Goal: Task Accomplishment & Management: Use online tool/utility

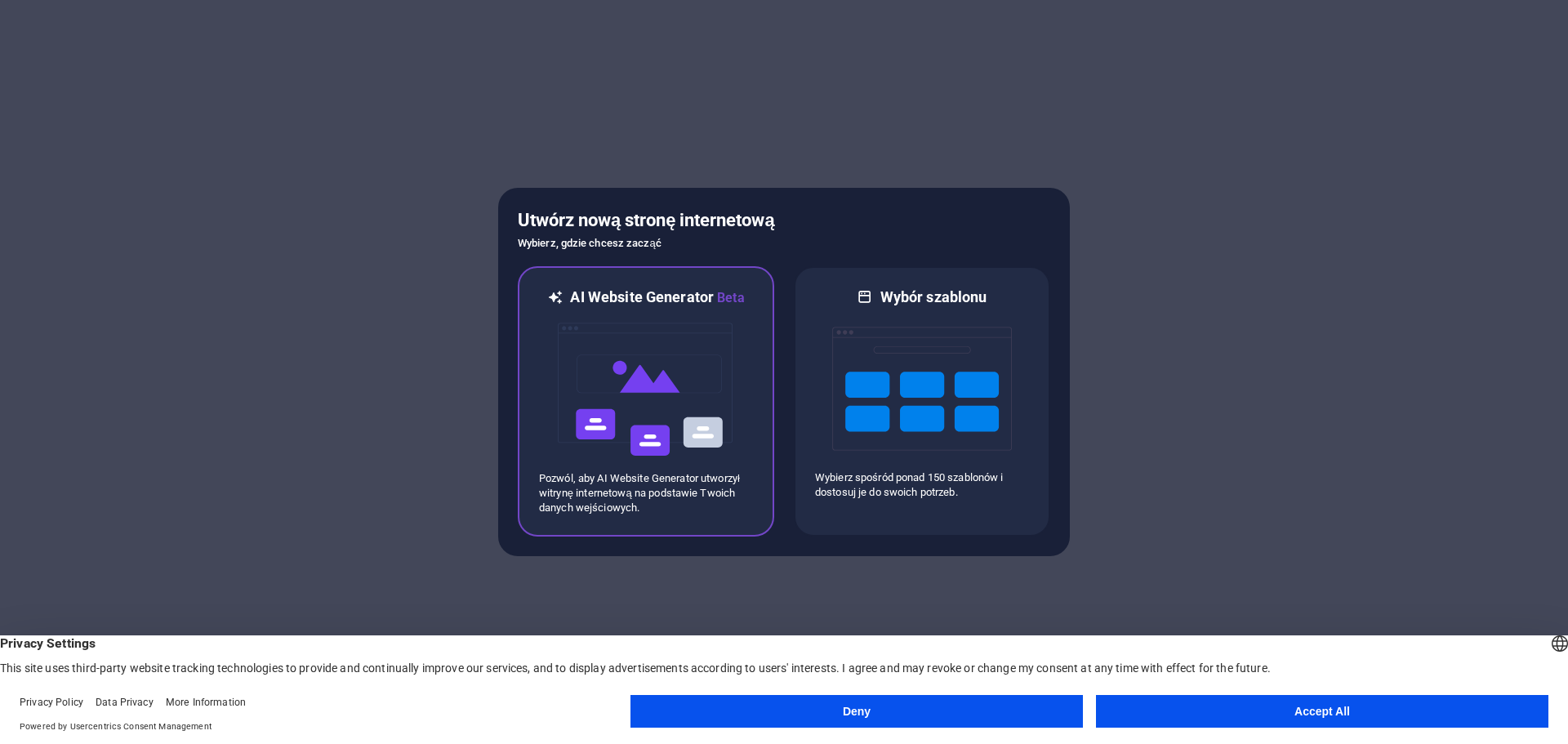
click at [709, 375] on img at bounding box center [646, 390] width 180 height 164
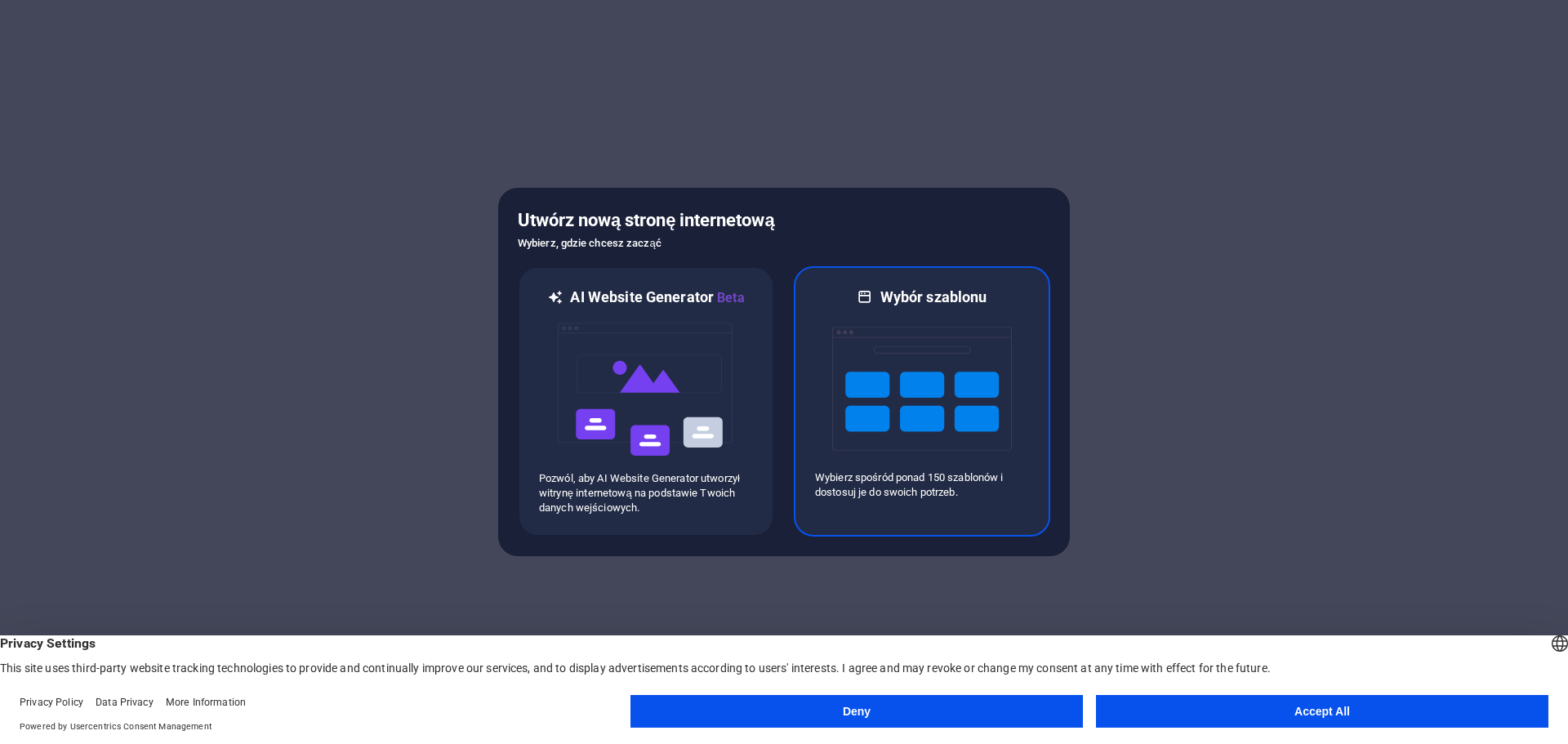
click at [941, 303] on h6 "Wybór szablonu" at bounding box center [934, 297] width 107 height 20
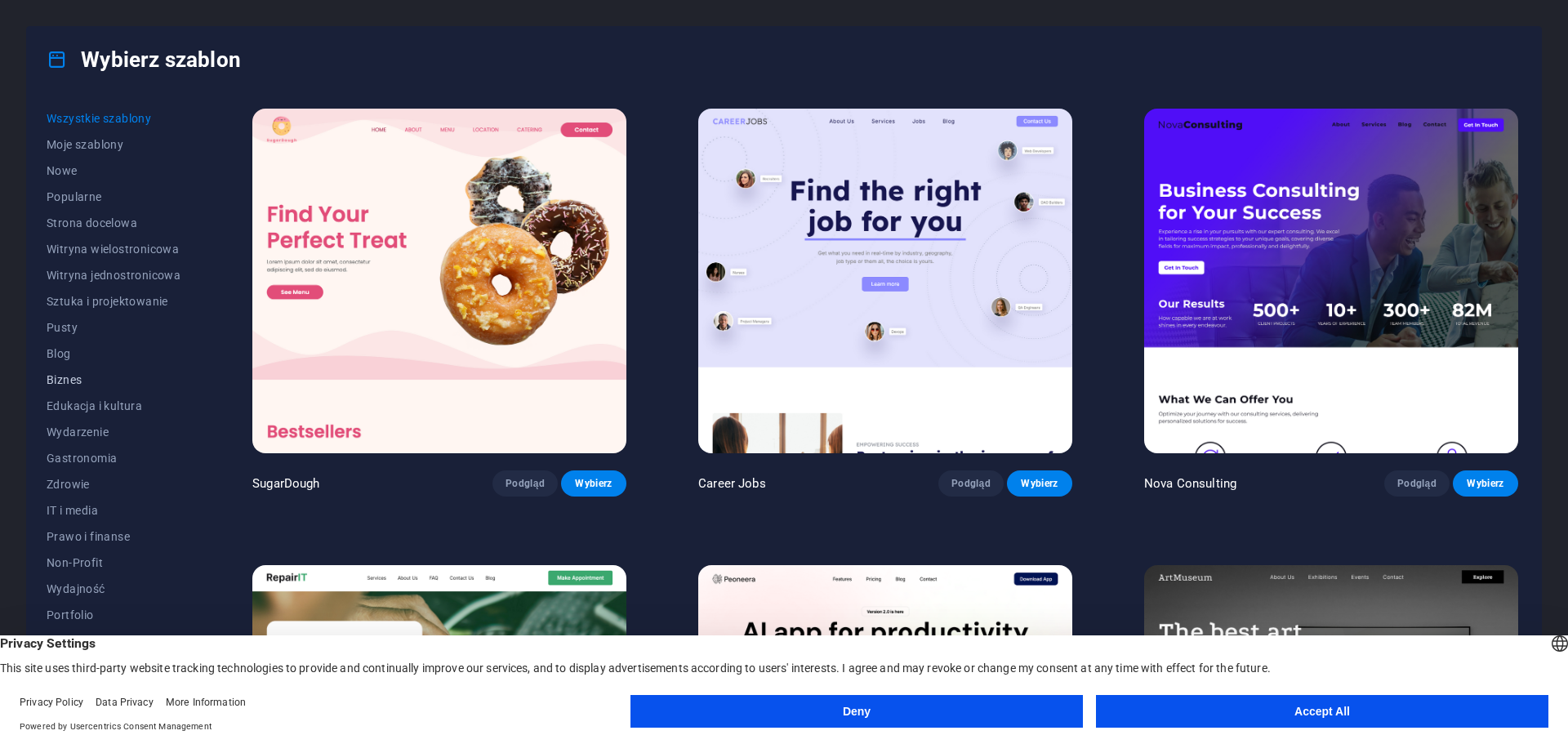
click at [69, 372] on button "Biznes" at bounding box center [113, 380] width 134 height 26
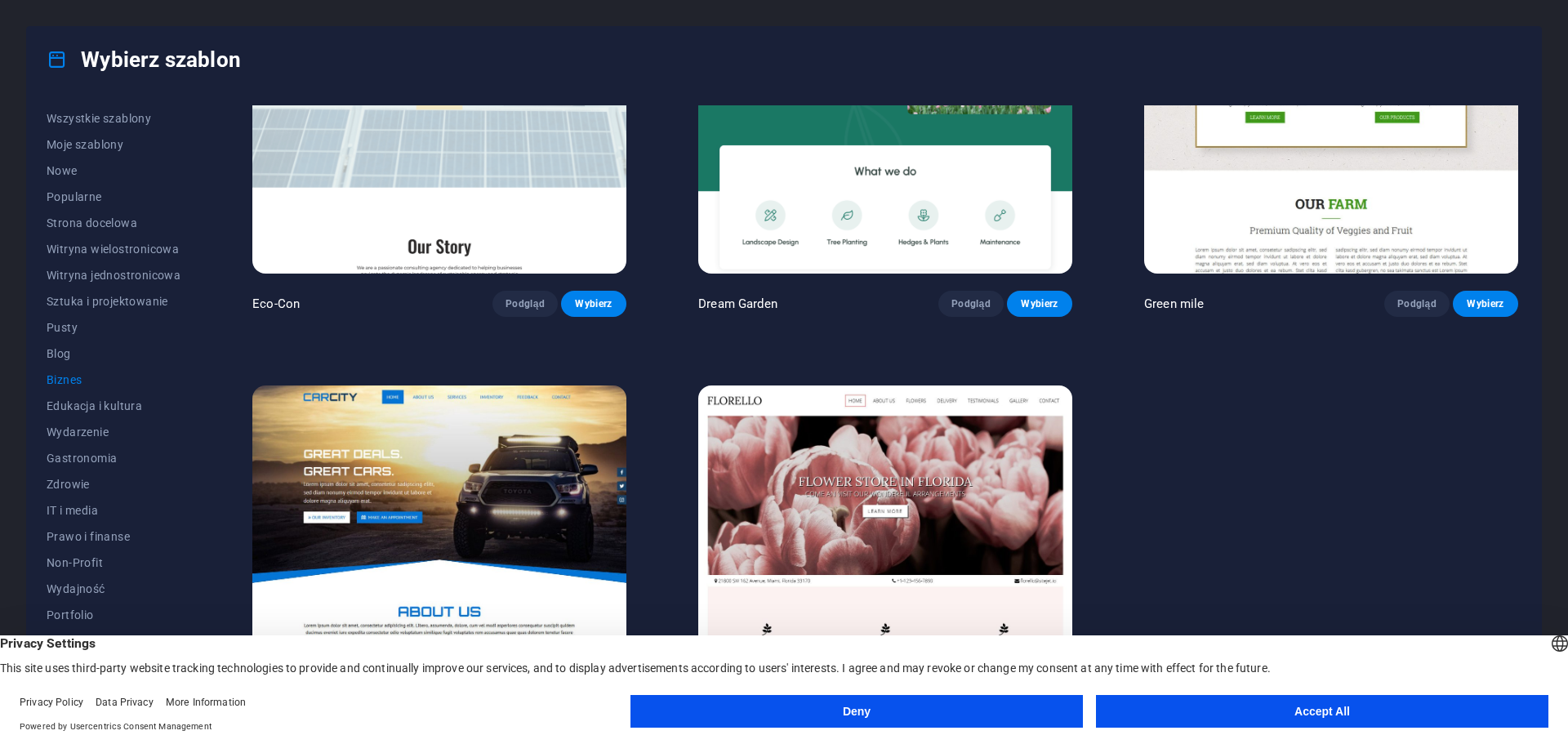
scroll to position [88, 0]
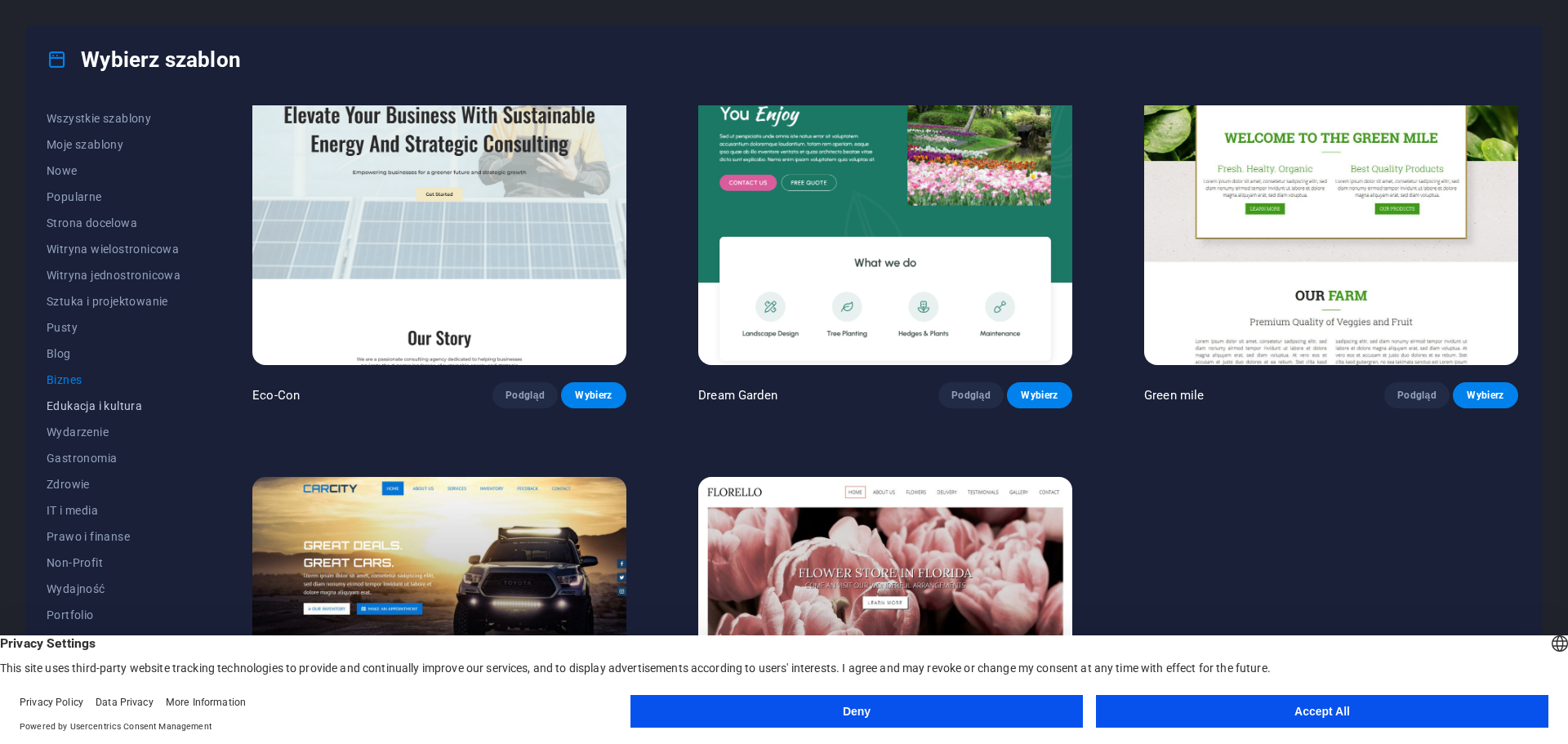
click at [91, 408] on span "Edukacja i kultura" at bounding box center [113, 405] width 134 height 13
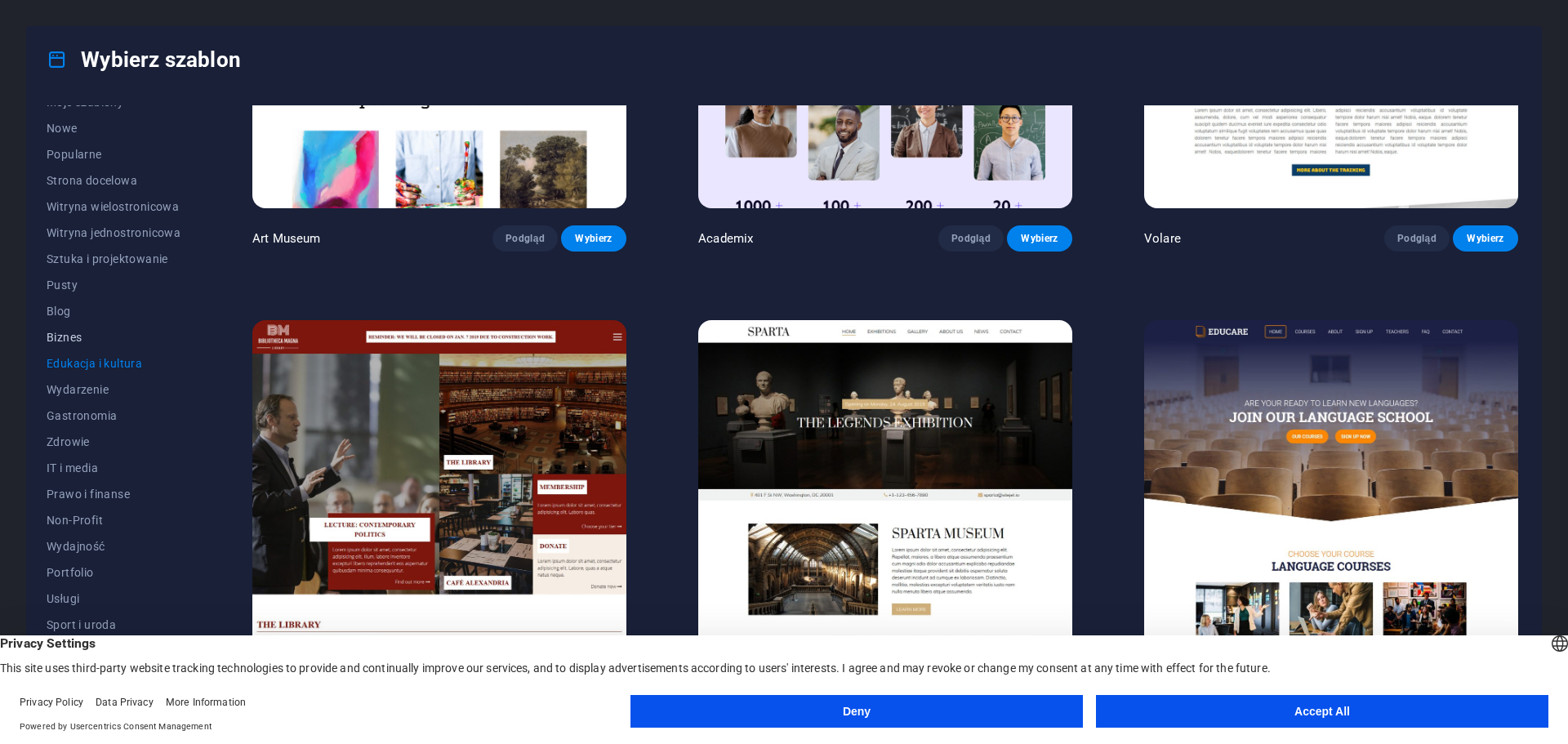
scroll to position [61, 0]
click at [61, 448] on span "IT i media" at bounding box center [113, 449] width 134 height 13
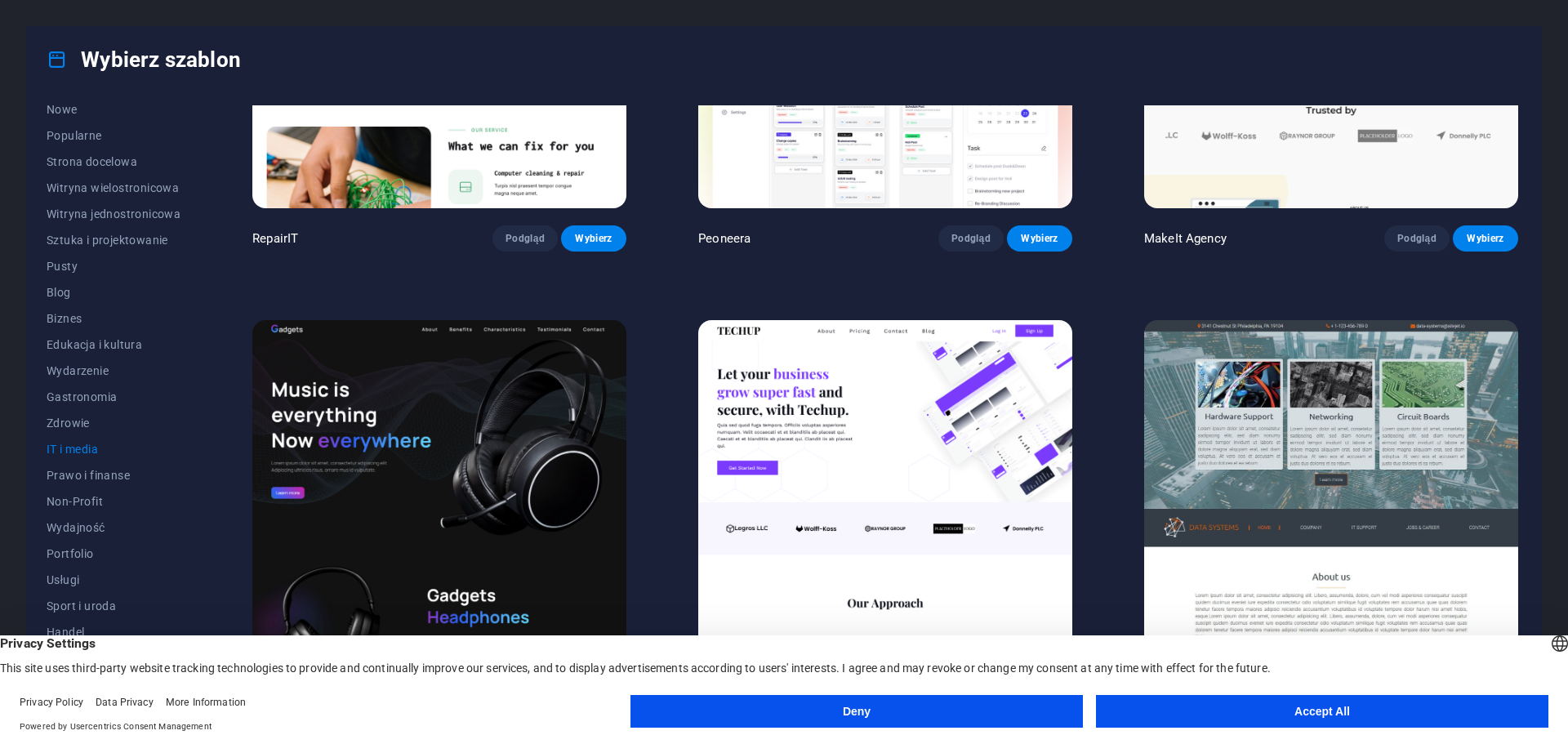
scroll to position [0, 0]
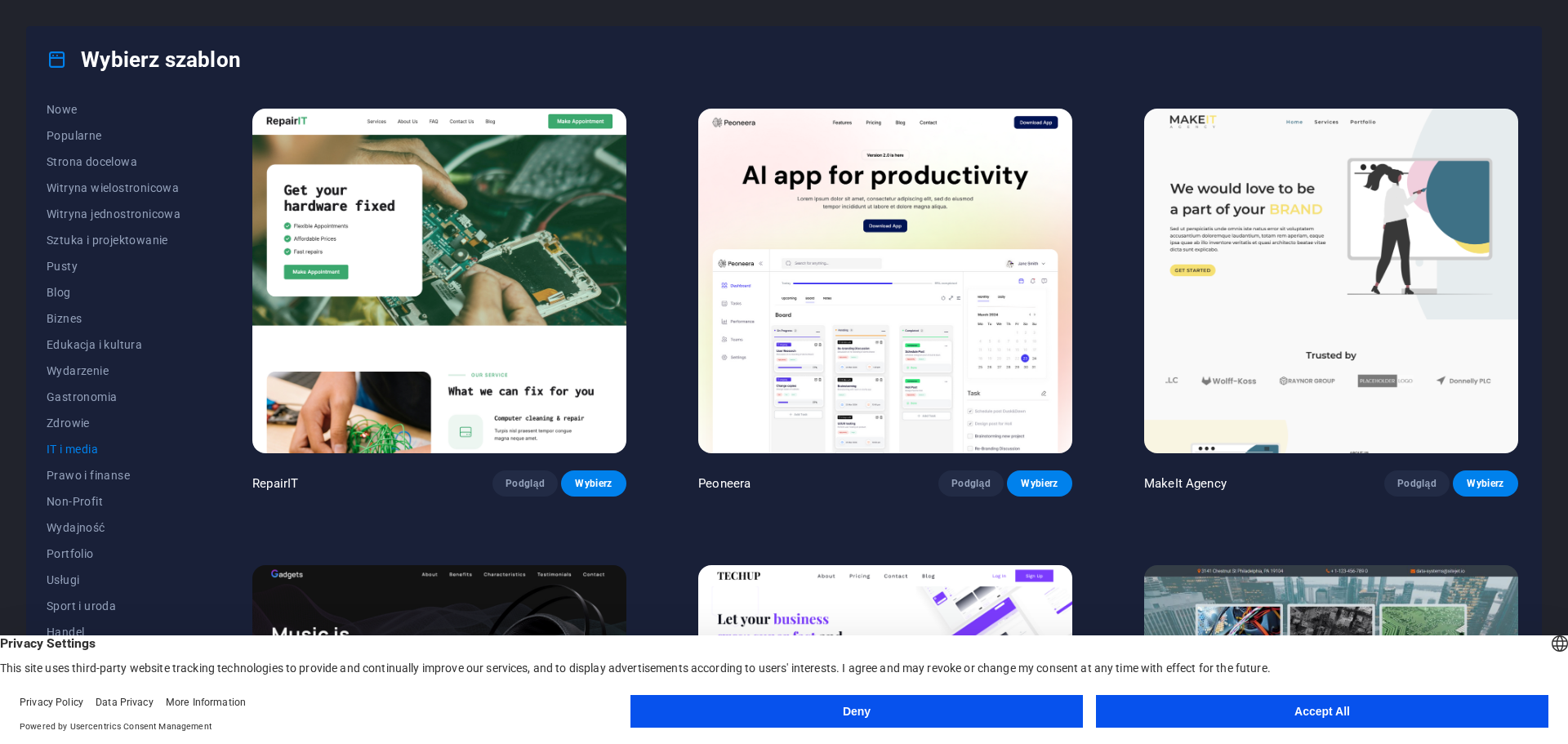
click at [846, 715] on button "Deny" at bounding box center [856, 712] width 453 height 33
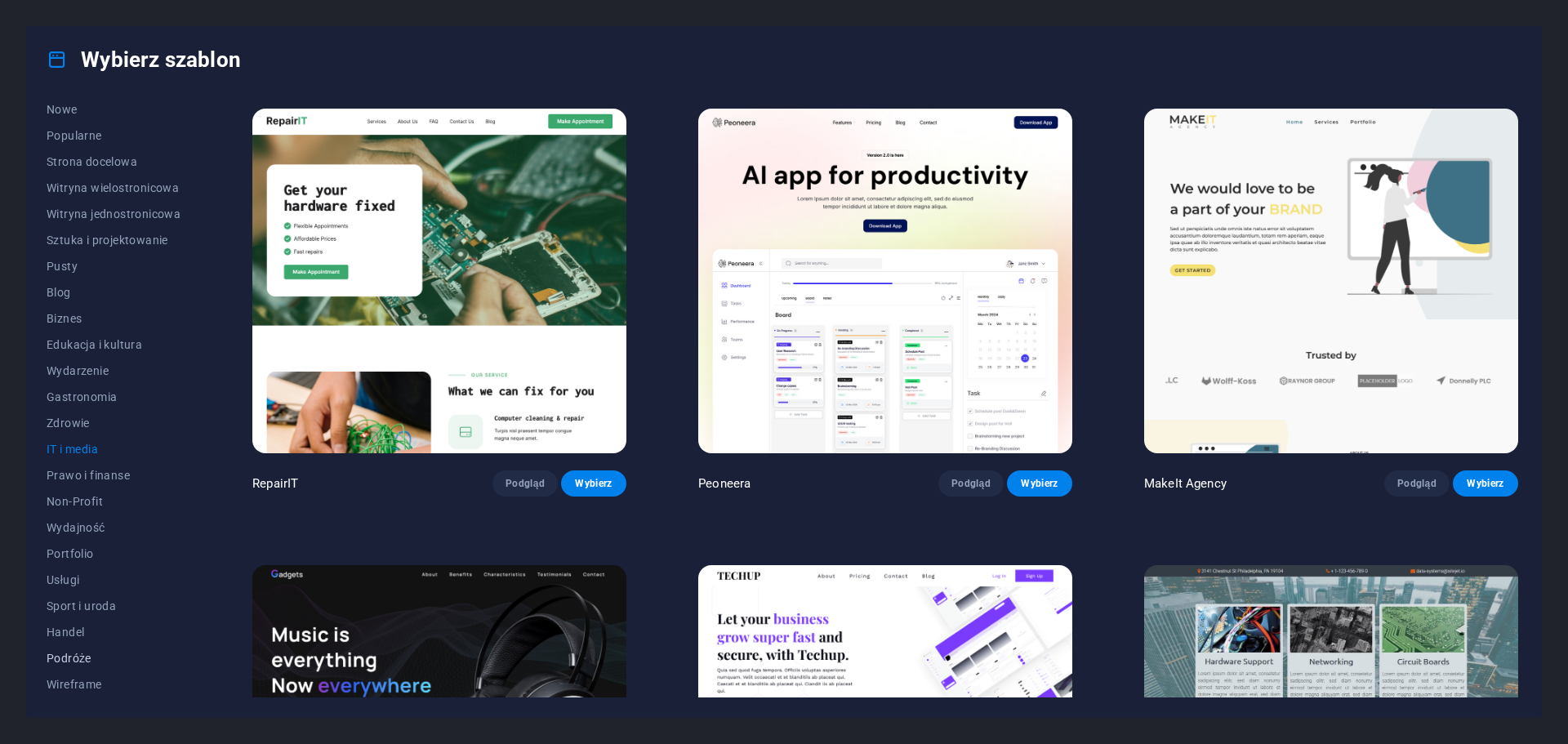
click at [66, 663] on span "Podróże" at bounding box center [113, 658] width 134 height 13
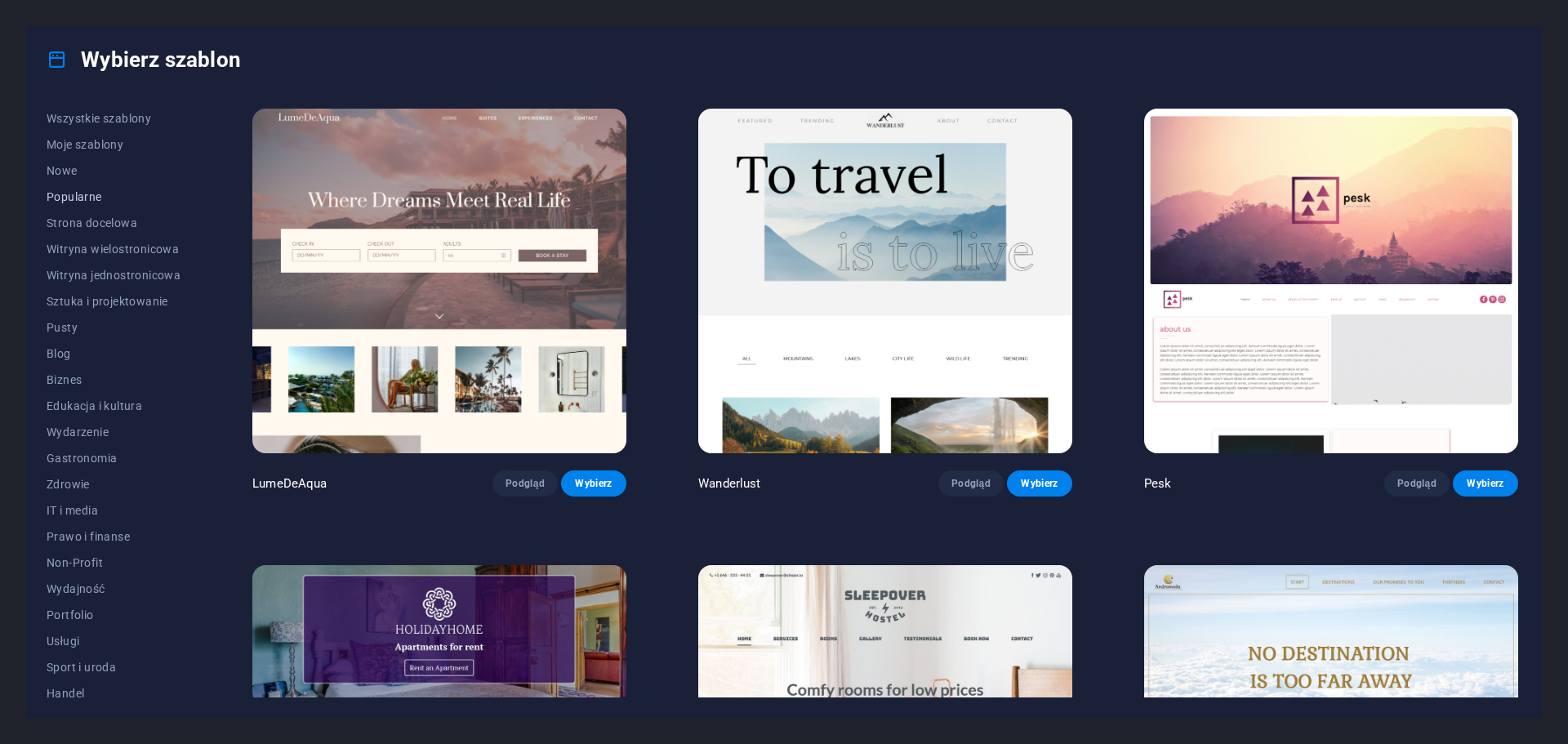
click at [60, 197] on span "Popularne" at bounding box center [113, 197] width 134 height 13
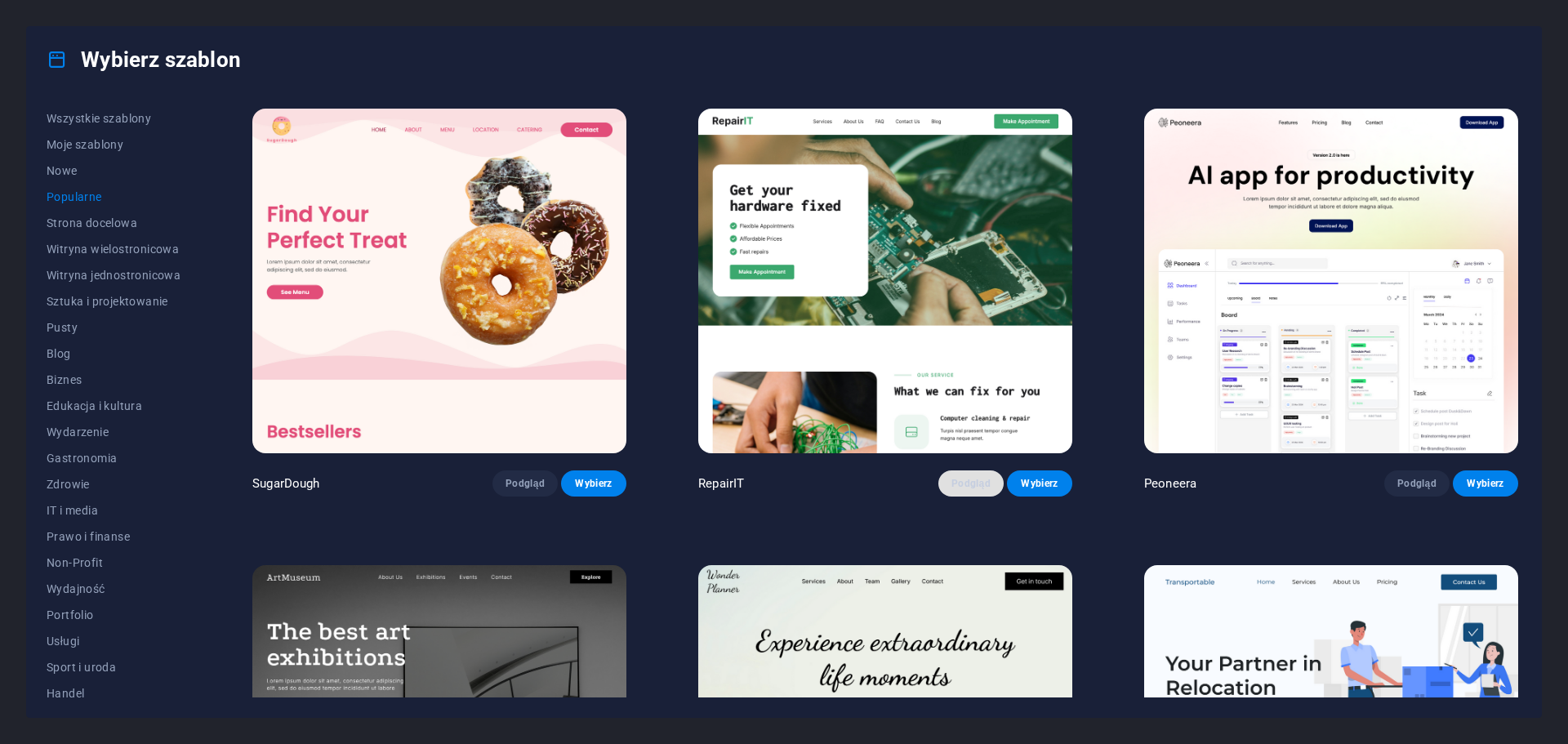
click at [978, 488] on button "Podgląd" at bounding box center [971, 483] width 65 height 26
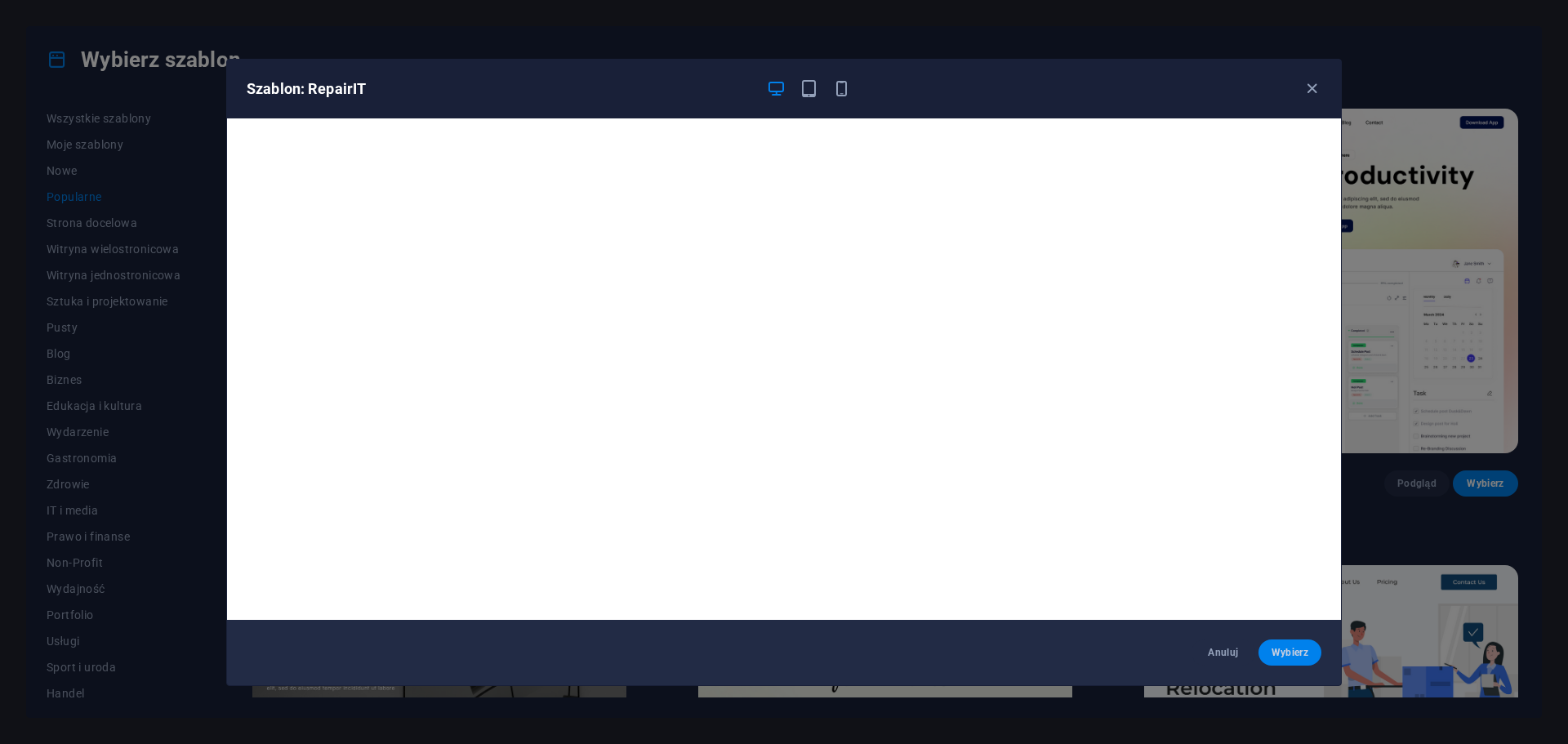
click at [1302, 656] on span "Wybierz" at bounding box center [1290, 652] width 36 height 13
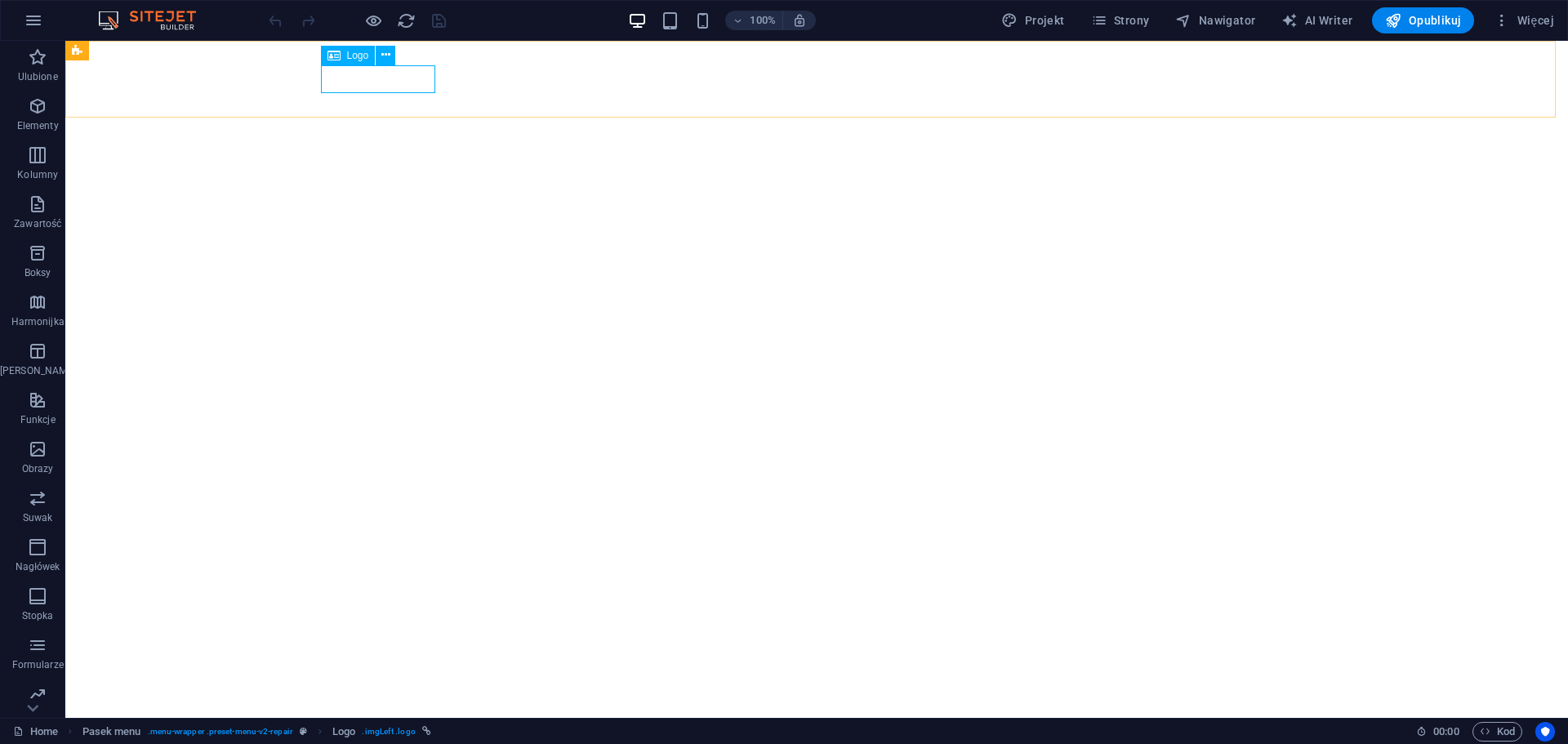
click at [350, 60] on span "Logo" at bounding box center [358, 55] width 22 height 10
select select "px"
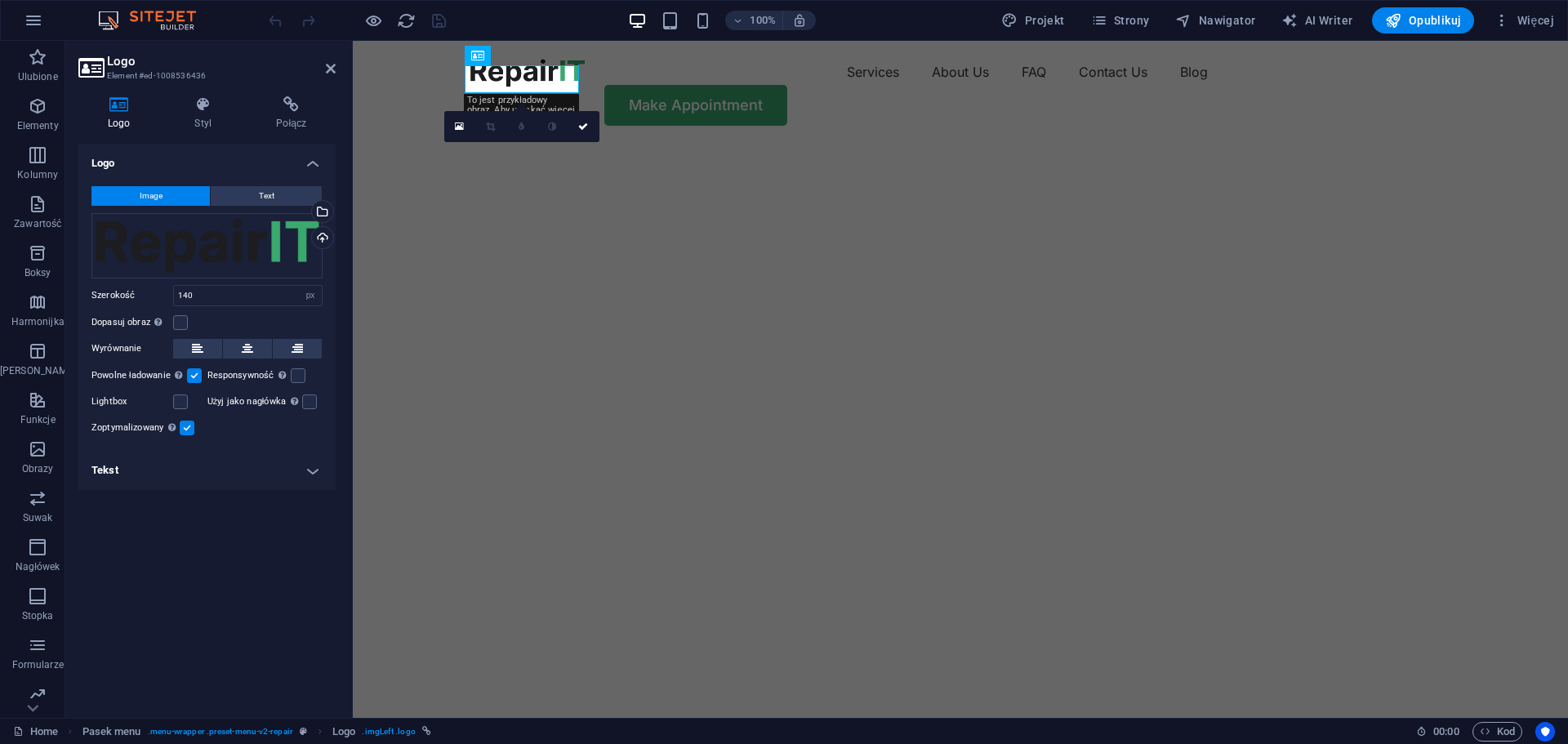
click at [173, 194] on button "Image" at bounding box center [151, 196] width 119 height 20
click at [326, 206] on div "Wybierz pliki z menedżera plików, zdjęć stockowych lub prześlij plik(i)" at bounding box center [321, 213] width 24 height 24
